Goal: Task Accomplishment & Management: Use online tool/utility

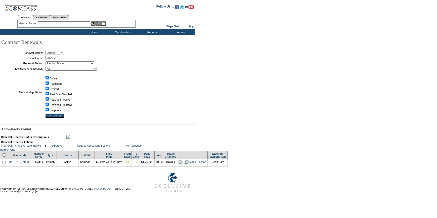
click at [5, 157] on input "checkbox" at bounding box center [4, 154] width 3 height 3
checkbox input "true"
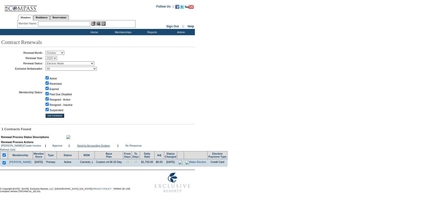
click at [106, 147] on link "Send to Accounting System" at bounding box center [93, 145] width 33 height 3
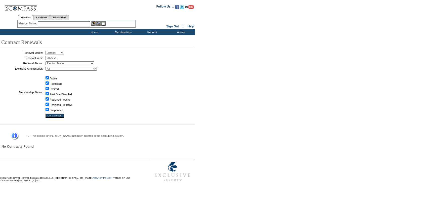
click at [72, 23] on input "text" at bounding box center [64, 23] width 52 height 5
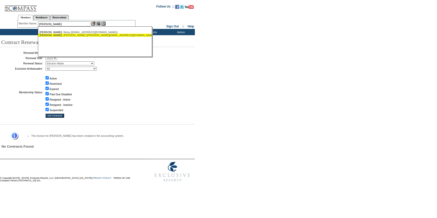
click at [63, 35] on div "Ortega , Francisco (ortega.kico@gmail.com)" at bounding box center [94, 35] width 111 height 3
type input "Ortega, Francisco (ortega.kico@gmail.com)"
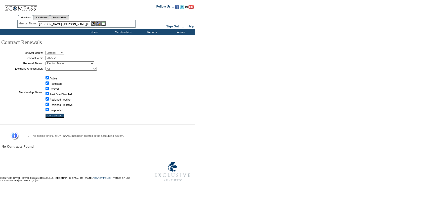
click at [96, 23] on img at bounding box center [93, 23] width 4 height 4
